Goal: Information Seeking & Learning: Check status

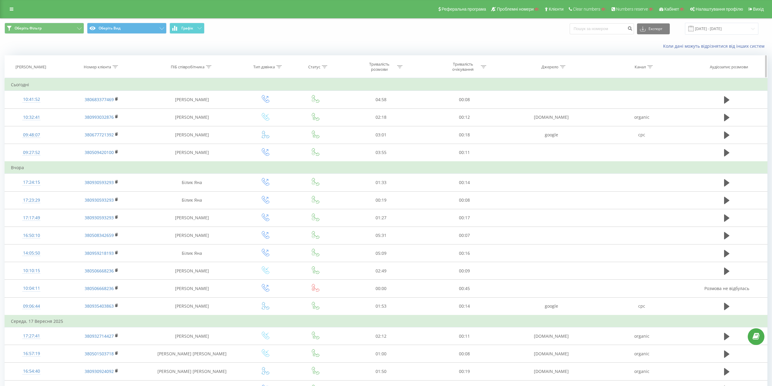
click at [115, 66] on icon at bounding box center [115, 66] width 5 height 3
click at [102, 98] on div at bounding box center [98, 96] width 43 height 6
click at [101, 107] on div "Дорівнює" at bounding box center [101, 108] width 53 height 10
click at [100, 109] on input "text" at bounding box center [101, 110] width 53 height 11
paste input "380931869967"
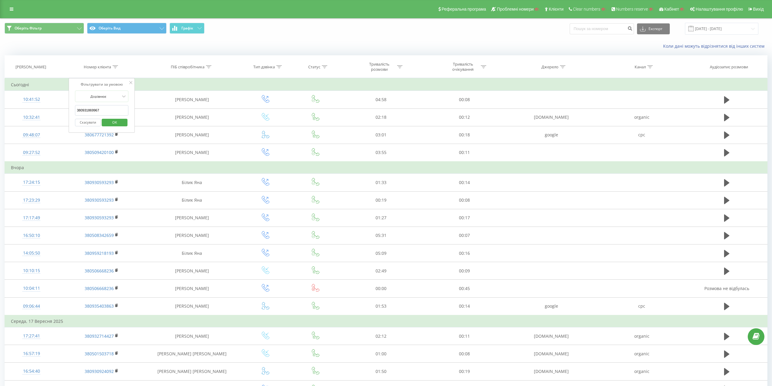
type input "380931869967"
click at [115, 123] on span "OK" at bounding box center [114, 121] width 17 height 9
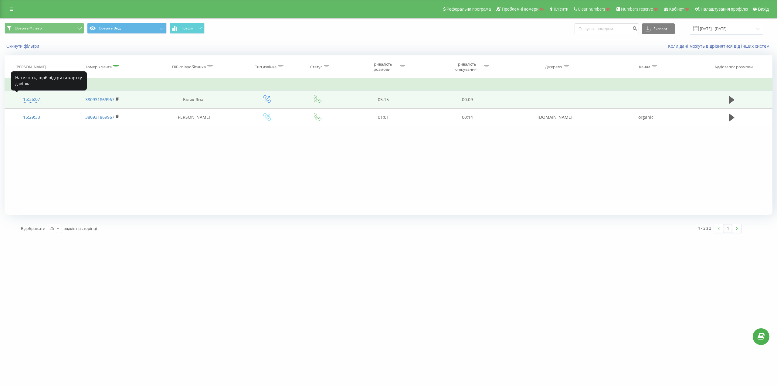
click at [33, 98] on div "15:36:07" at bounding box center [32, 99] width 42 height 12
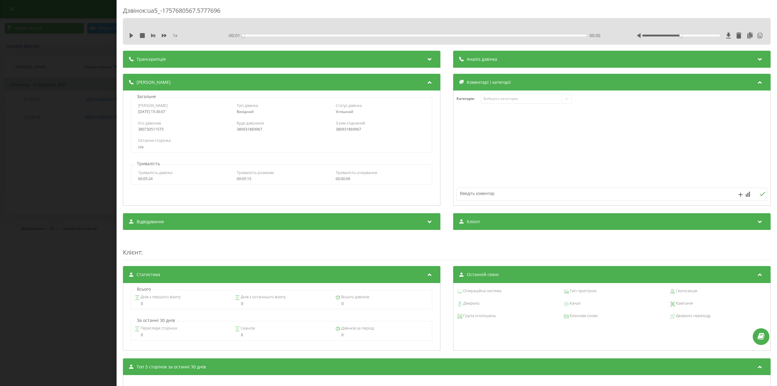
click at [185, 56] on div "Транскрипція" at bounding box center [281, 59] width 317 height 17
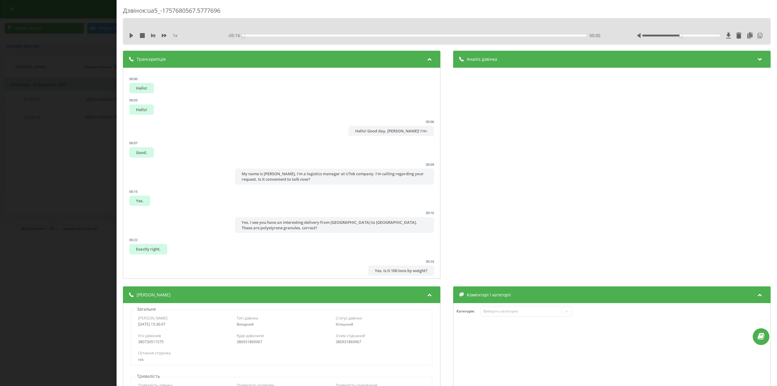
click at [481, 59] on span "Аналіз дзвінка" at bounding box center [482, 59] width 30 height 6
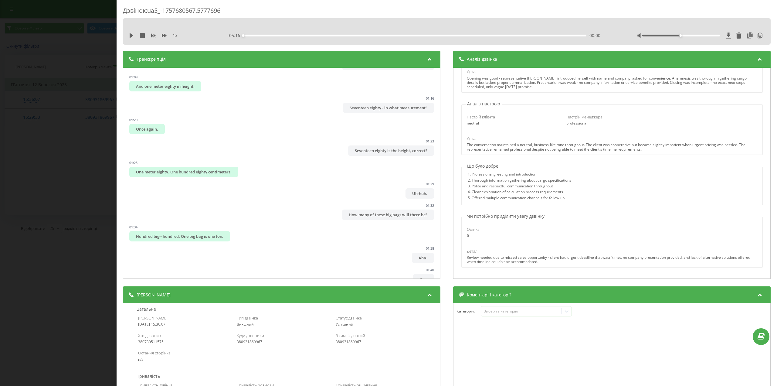
scroll to position [425, 0]
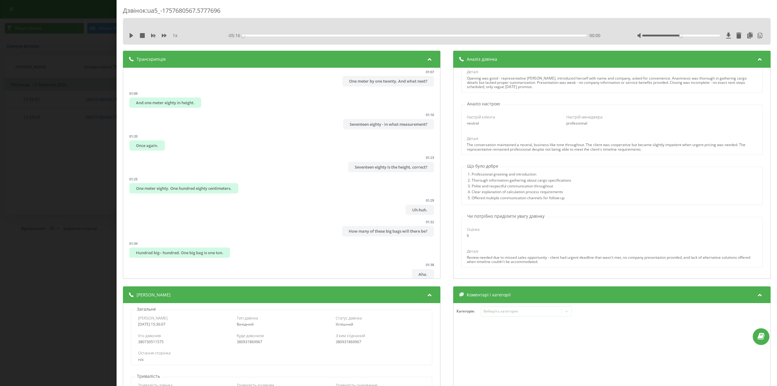
click at [70, 164] on div "Дзвінок : ua5_-1757680567.5777696 1 x - 05:16 00:00 00:00 Транскрипція 00:00 He…" at bounding box center [388, 193] width 777 height 386
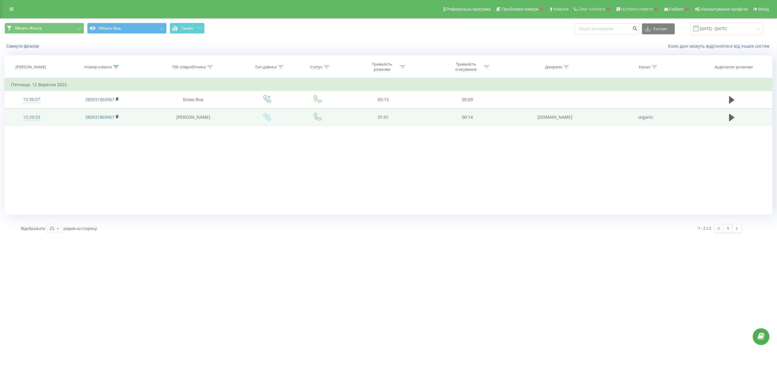
click at [33, 118] on div "15:29:33" at bounding box center [32, 117] width 42 height 12
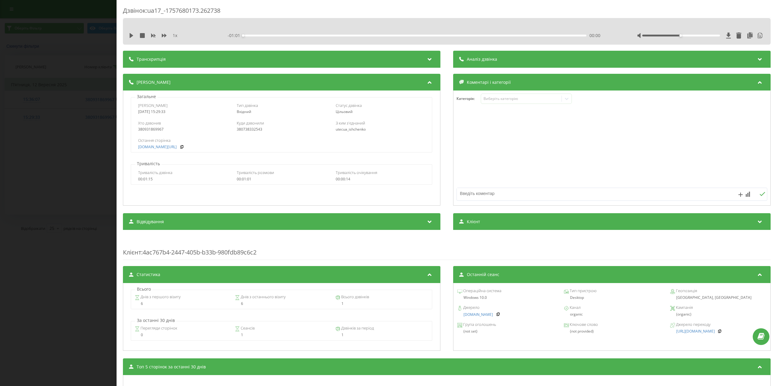
click at [158, 56] on span "Транскрипція" at bounding box center [151, 59] width 29 height 6
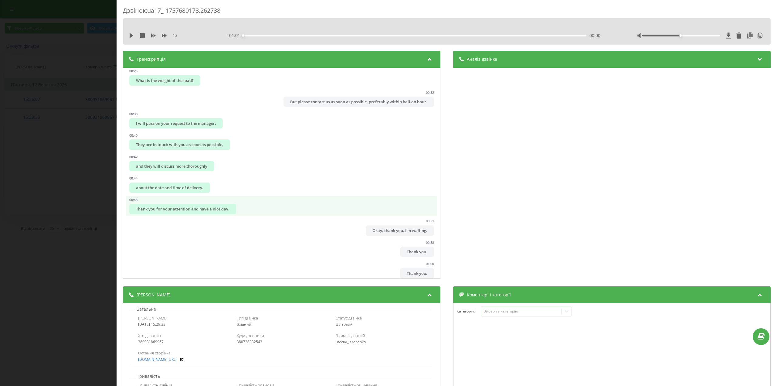
scroll to position [107, 0]
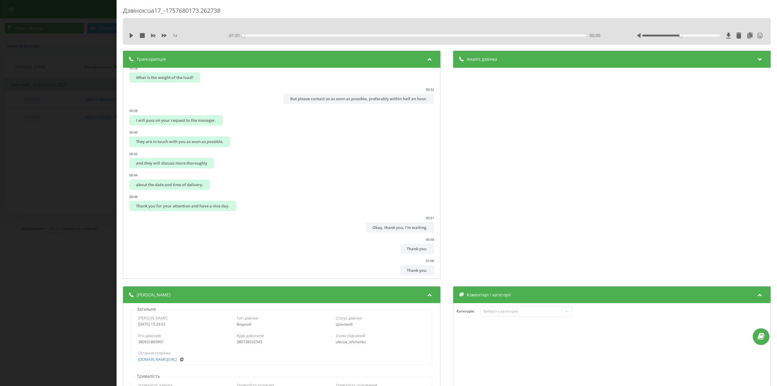
click at [40, 172] on div "Дзвінок : ua17_-1757680173.262738 1 x - 01:01 00:00 00:00 Транскрипція 00:00 - …" at bounding box center [388, 193] width 777 height 386
